Goal: Task Accomplishment & Management: Use online tool/utility

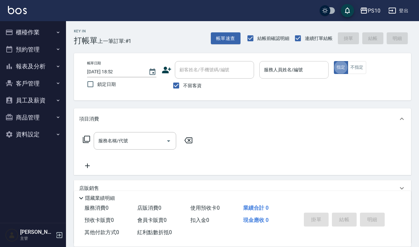
click at [296, 71] on input "服務人員姓名/編號" at bounding box center [294, 70] width 63 height 12
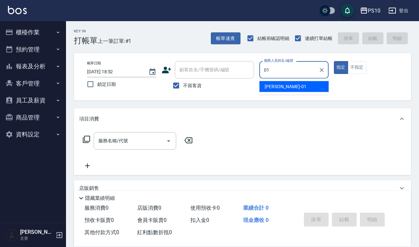
type input "[PERSON_NAME]-01"
type button "true"
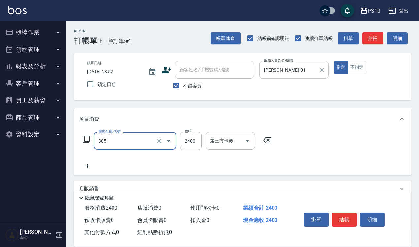
type input "離子燙中髮(305)"
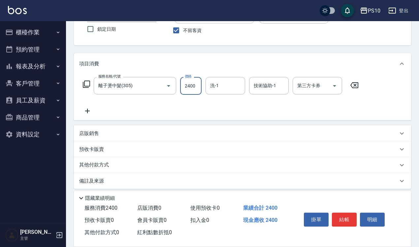
scroll to position [60, 0]
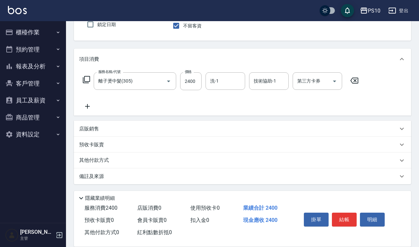
click at [117, 157] on div "其他付款方式" at bounding box center [238, 160] width 319 height 7
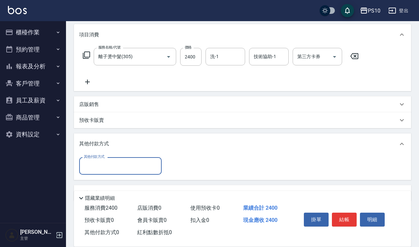
scroll to position [101, 0]
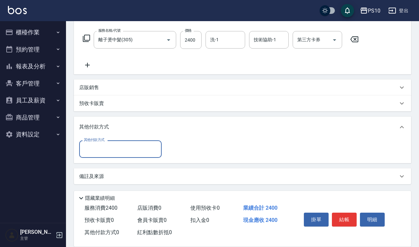
click at [120, 151] on input "其他付款方式" at bounding box center [120, 149] width 77 height 12
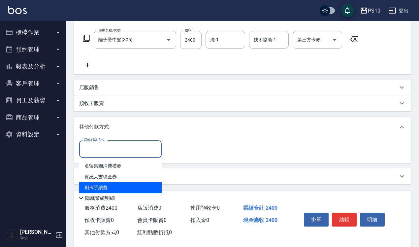
click at [111, 187] on span "刷卡手續費" at bounding box center [120, 187] width 83 height 11
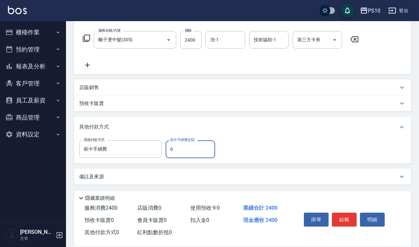
type input "刷卡手續費"
click at [178, 150] on input "0" at bounding box center [191, 149] width 50 height 18
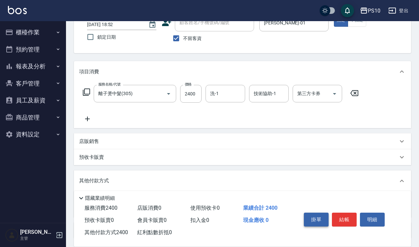
scroll to position [0, 0]
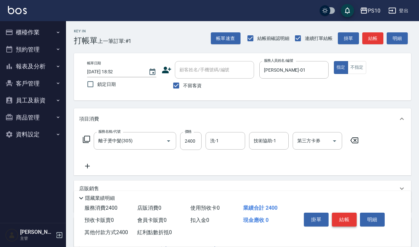
type input "2400"
click at [339, 214] on button "結帳" at bounding box center [344, 220] width 25 height 14
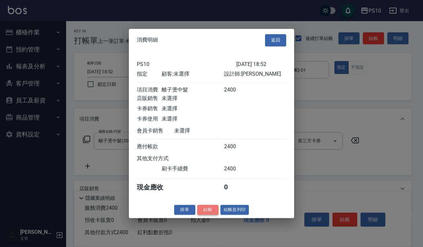
click at [207, 211] on button "結帳" at bounding box center [207, 210] width 21 height 10
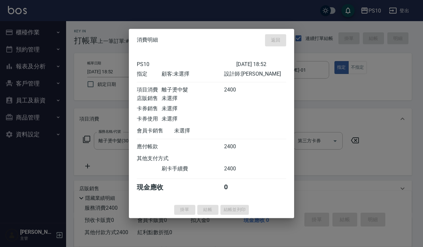
type input "[DATE] 19:57"
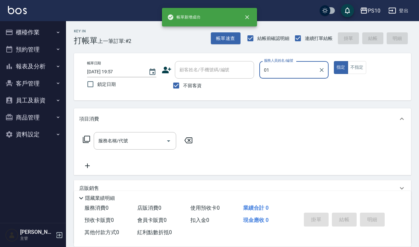
type input "[PERSON_NAME]-01"
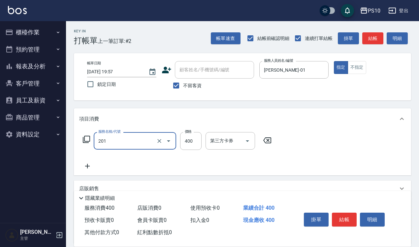
type input "剪髮(201)"
click at [343, 213] on button "結帳" at bounding box center [344, 220] width 25 height 14
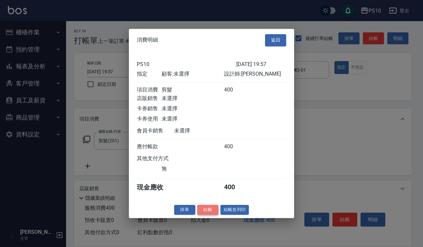
click at [210, 214] on button "結帳" at bounding box center [207, 210] width 21 height 10
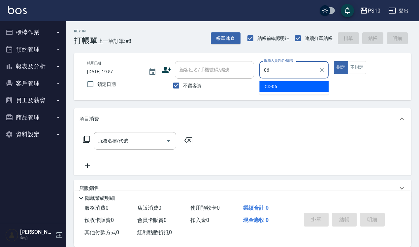
type input "CD-06"
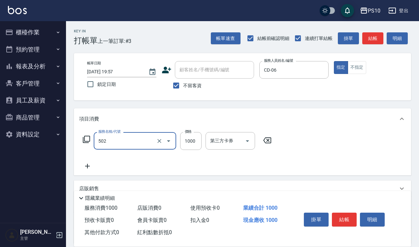
type input "洋甘菊護髮(502)"
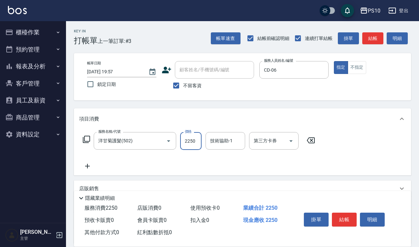
type input "2250"
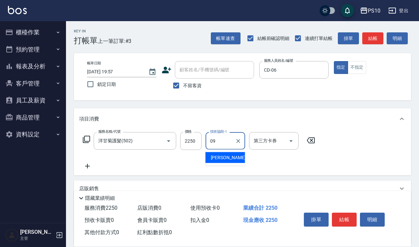
type input "[PERSON_NAME]-09"
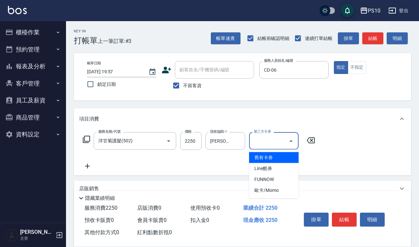
click at [312, 138] on icon at bounding box center [311, 140] width 17 height 8
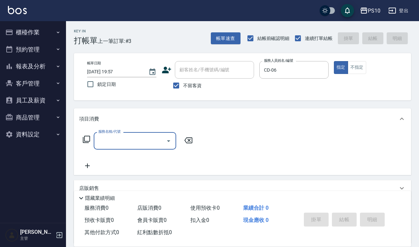
click at [138, 142] on input "服務名稱/代號" at bounding box center [130, 141] width 67 height 12
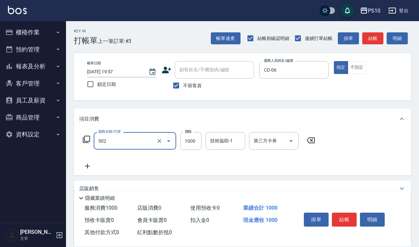
type input "洋甘菊護髮(502)"
type input "2250"
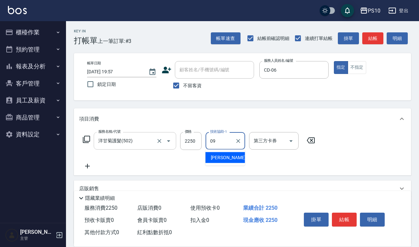
type input "[PERSON_NAME]-09"
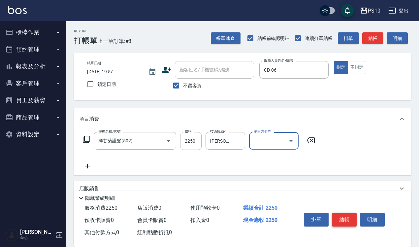
click at [346, 222] on button "結帳" at bounding box center [344, 220] width 25 height 14
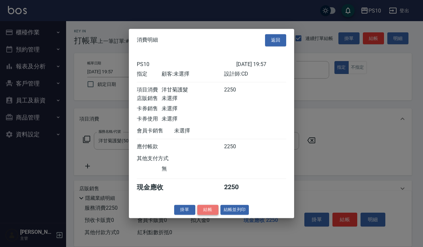
click at [210, 215] on button "結帳" at bounding box center [207, 210] width 21 height 10
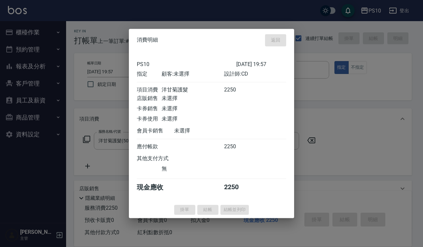
type input "[DATE] 19:58"
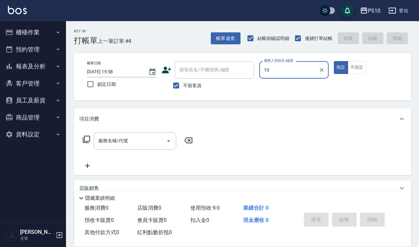
type input "MeiMei-10"
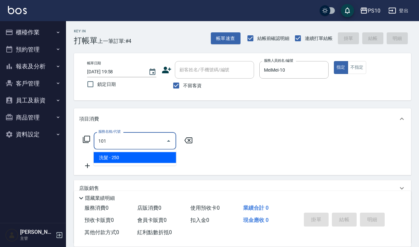
type input "洗髮(101)"
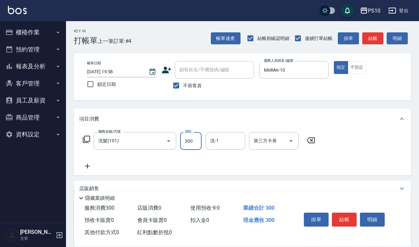
type input "300"
click at [348, 217] on button "結帳" at bounding box center [344, 220] width 25 height 14
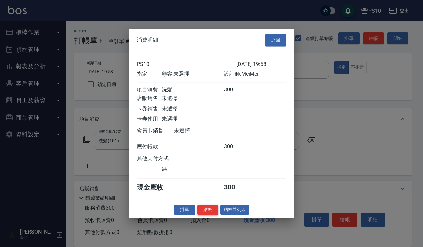
click at [203, 215] on button "結帳" at bounding box center [207, 210] width 21 height 10
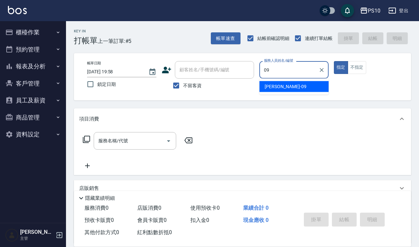
type input "[PERSON_NAME]-09"
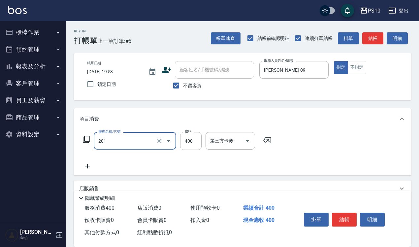
type input "剪髮(201)"
type input "200"
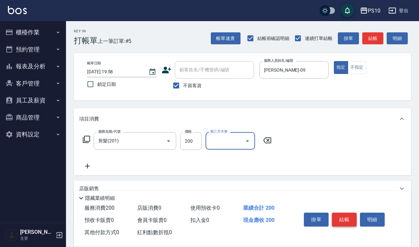
click at [339, 213] on button "結帳" at bounding box center [344, 220] width 25 height 14
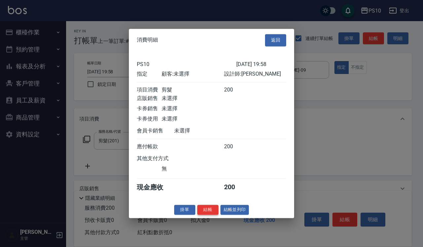
click at [211, 213] on button "結帳" at bounding box center [207, 210] width 21 height 10
